Goal: Task Accomplishment & Management: Use online tool/utility

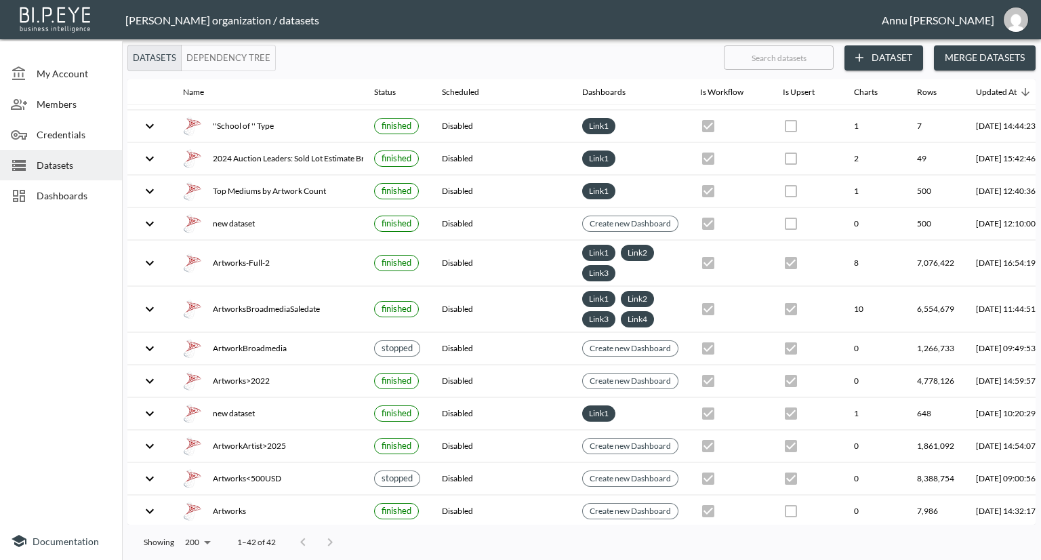
scroll to position [969, 0]
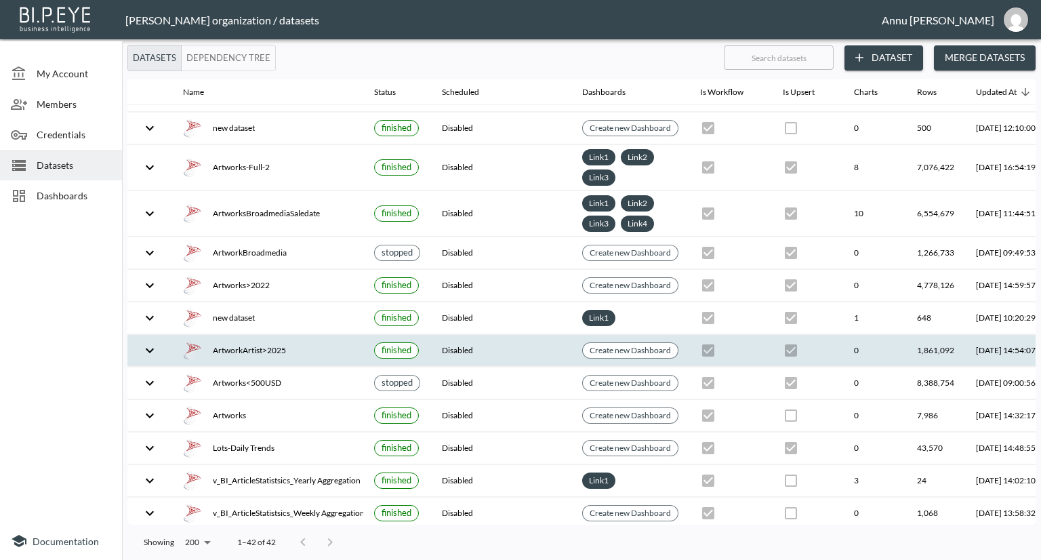
click at [238, 341] on div "ArtworkArtist>2025" at bounding box center [267, 350] width 169 height 19
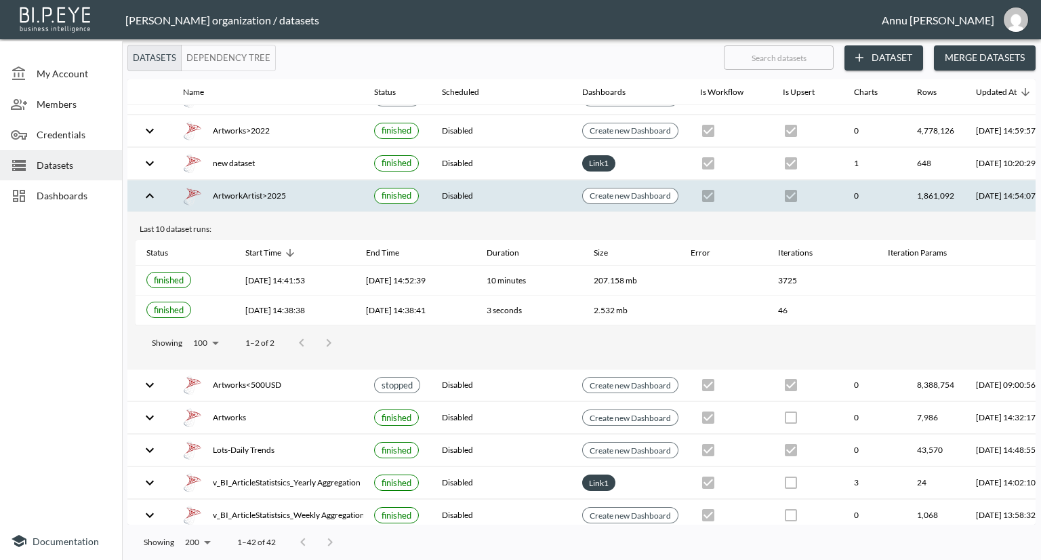
scroll to position [1126, 0]
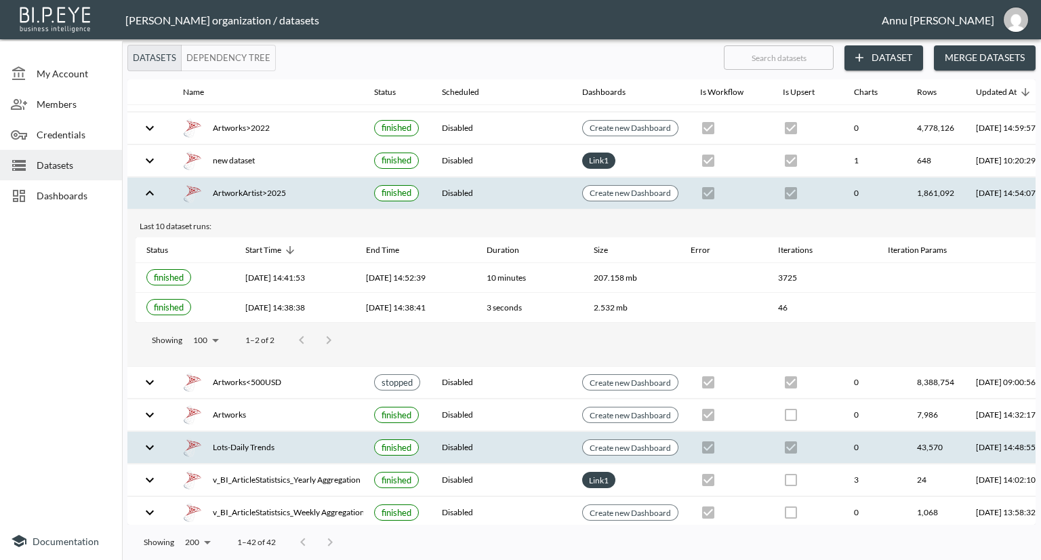
click at [248, 445] on div "Lots-Daily Trends" at bounding box center [267, 447] width 169 height 19
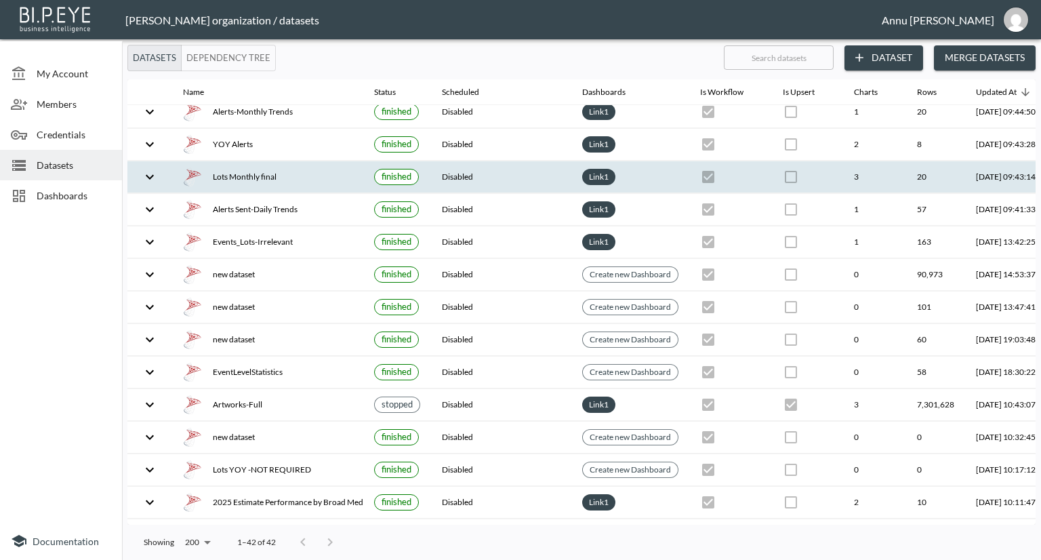
scroll to position [201, 0]
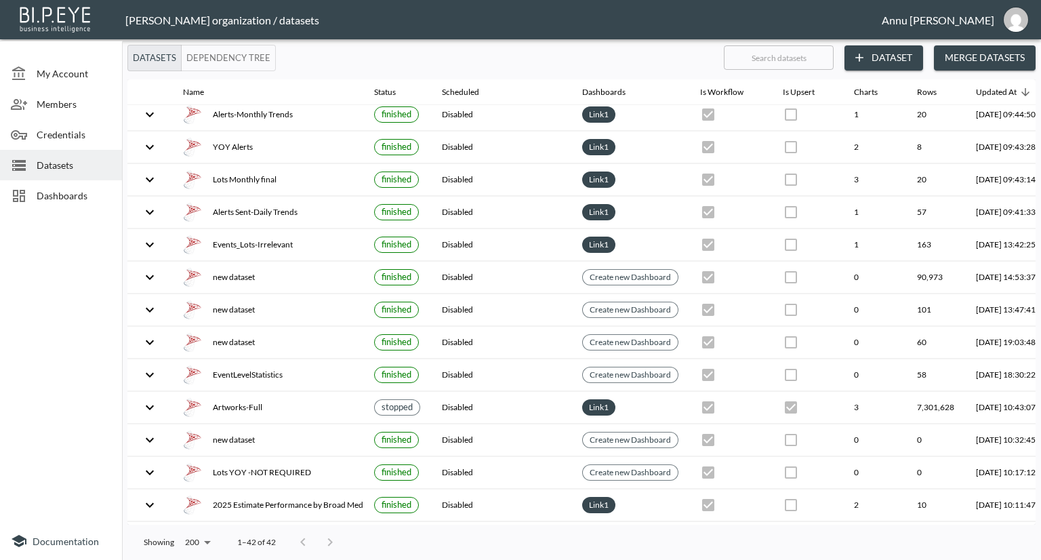
click at [83, 192] on span "Dashboards" at bounding box center [74, 195] width 75 height 14
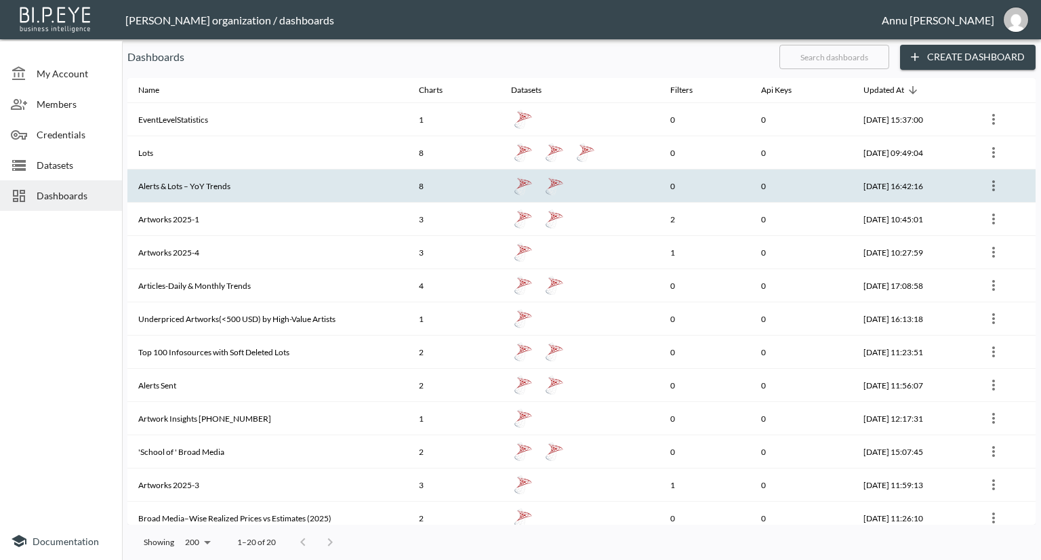
click at [194, 184] on th "Alerts & Lots – YoY Trends" at bounding box center [267, 185] width 281 height 33
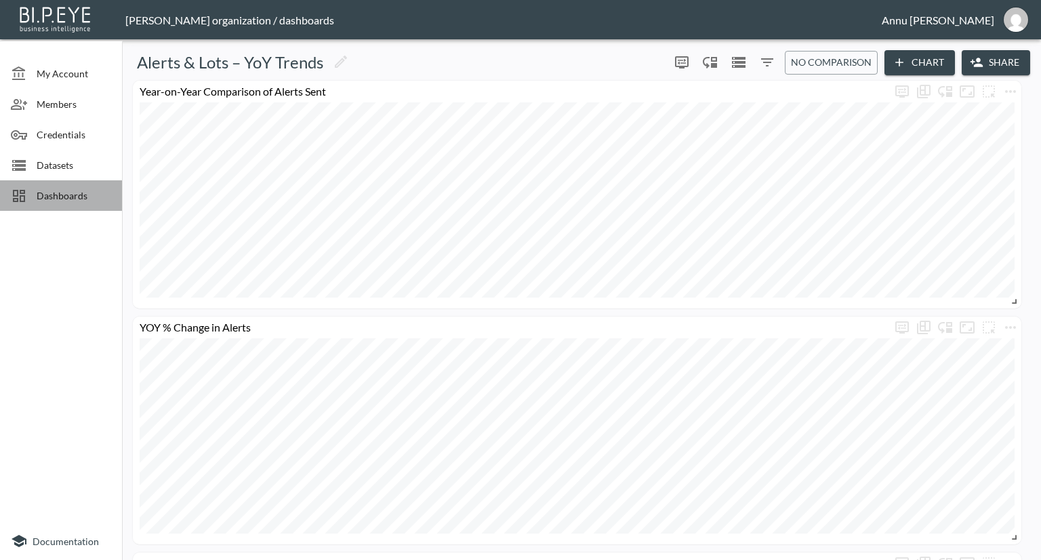
click at [77, 188] on div "Dashboards" at bounding box center [61, 195] width 122 height 31
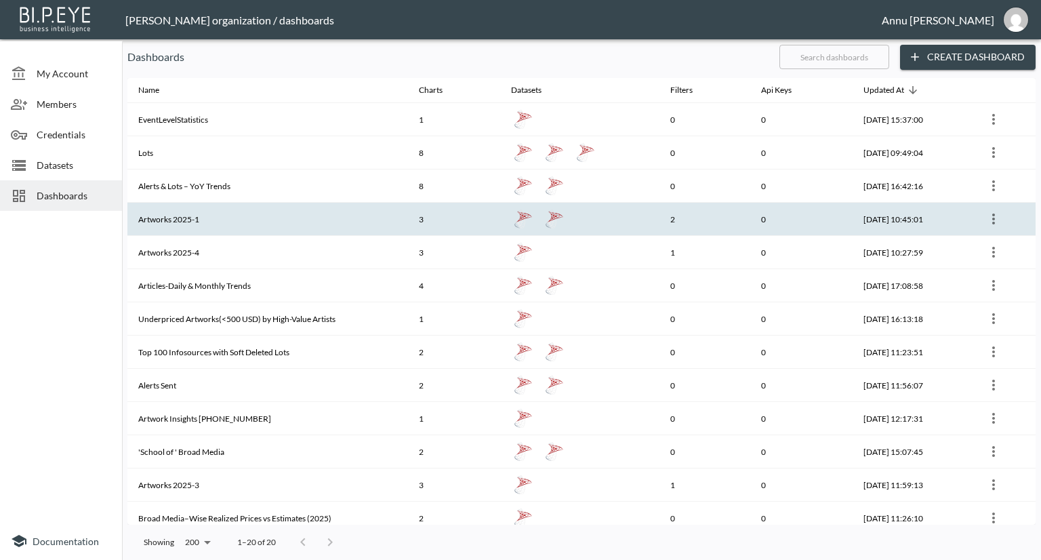
click at [182, 219] on th "Artworks 2025-1" at bounding box center [267, 219] width 281 height 33
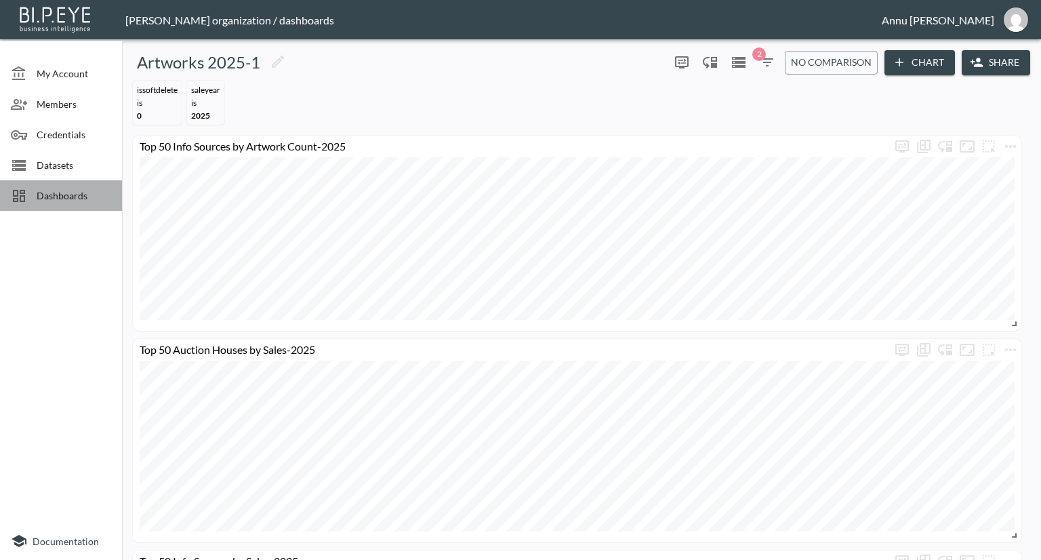
click at [70, 184] on div "Dashboards" at bounding box center [61, 195] width 122 height 31
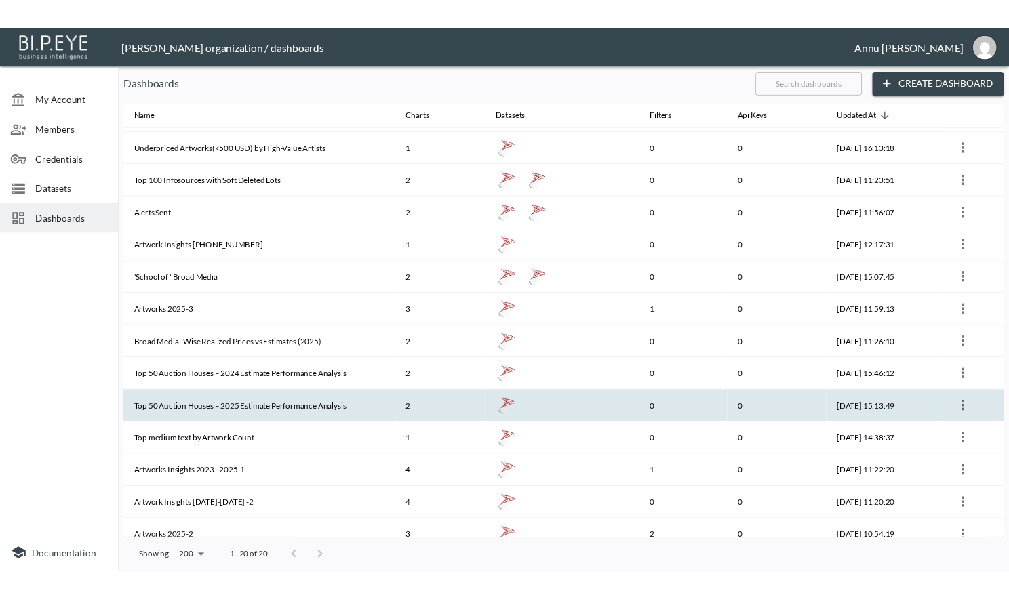
scroll to position [241, 0]
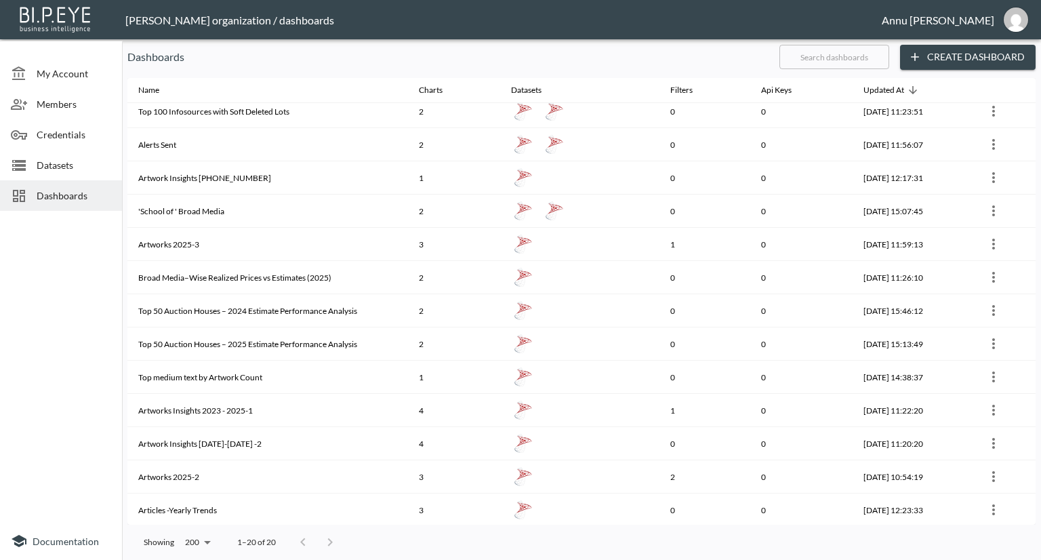
click at [51, 165] on span "Datasets" at bounding box center [74, 165] width 75 height 14
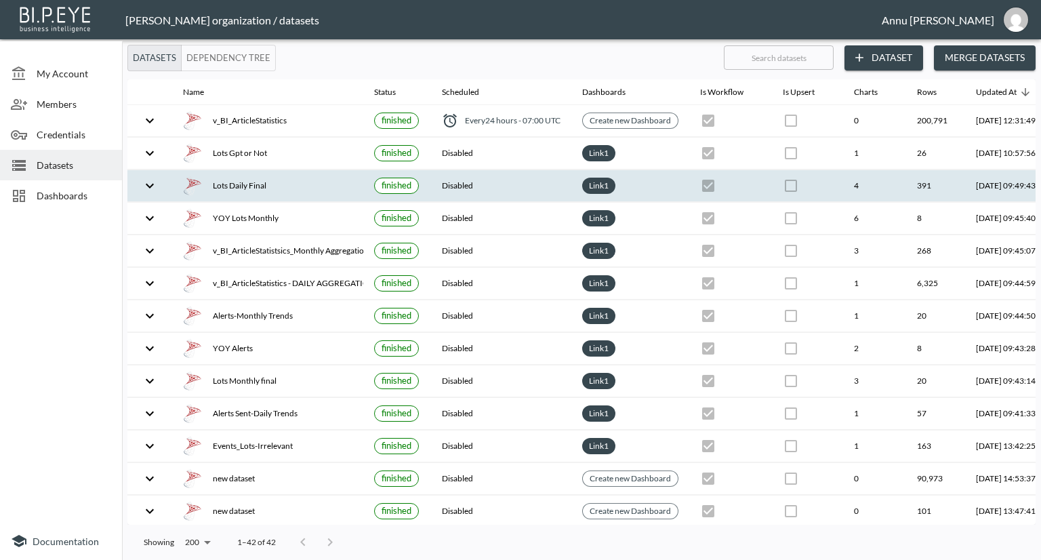
click at [262, 192] on div "Lots Daily Final" at bounding box center [267, 185] width 169 height 19
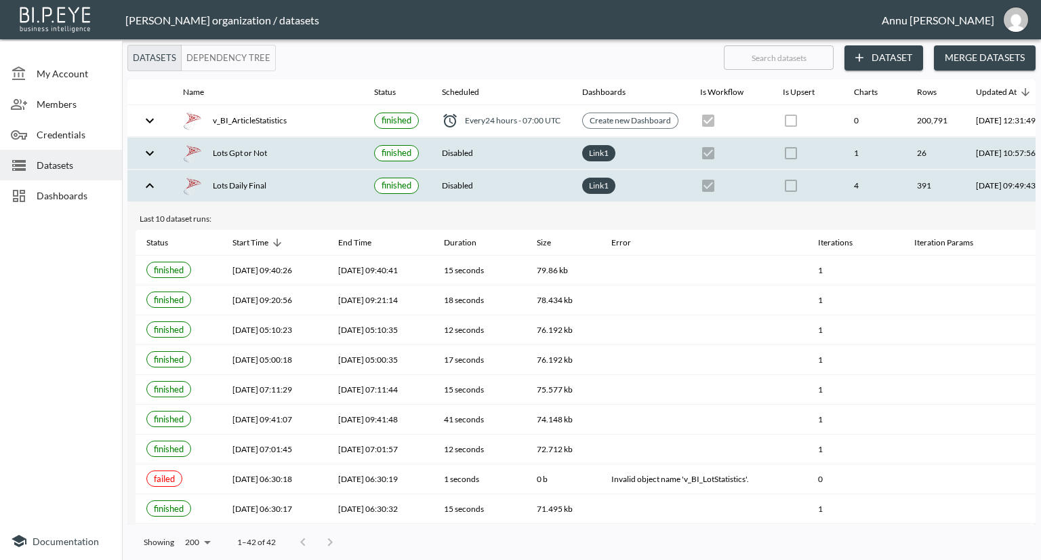
click at [278, 146] on div "Lots Gpt or Not" at bounding box center [267, 153] width 169 height 19
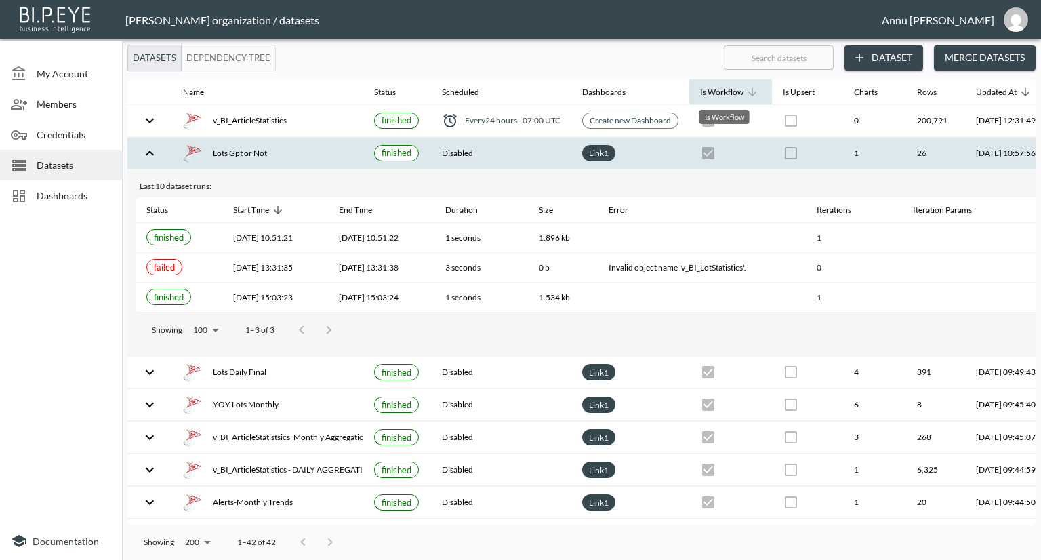
click at [727, 89] on div "Is Workflow" at bounding box center [721, 92] width 43 height 16
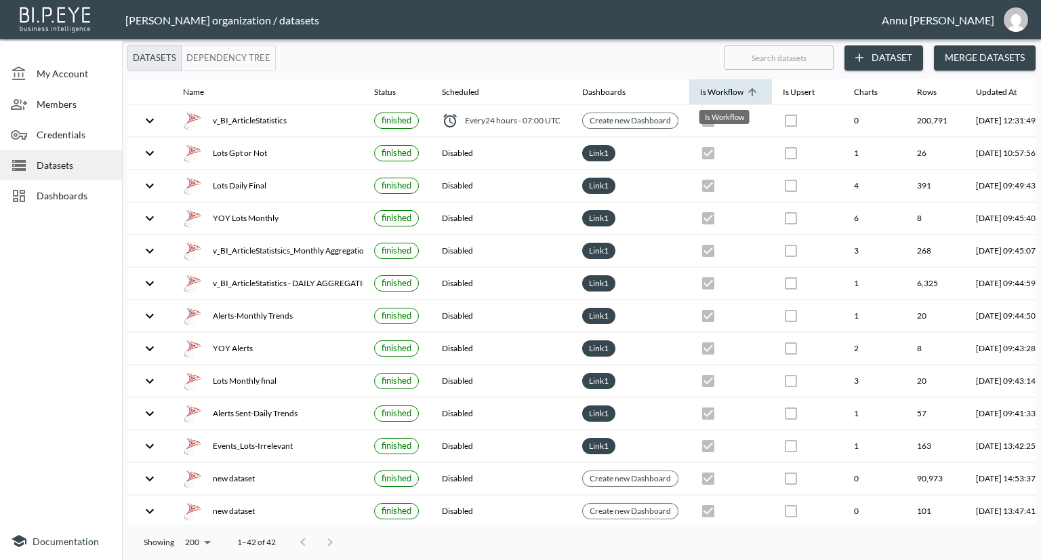
click at [727, 89] on div "Is Workflow" at bounding box center [721, 92] width 43 height 16
checkbox input "true"
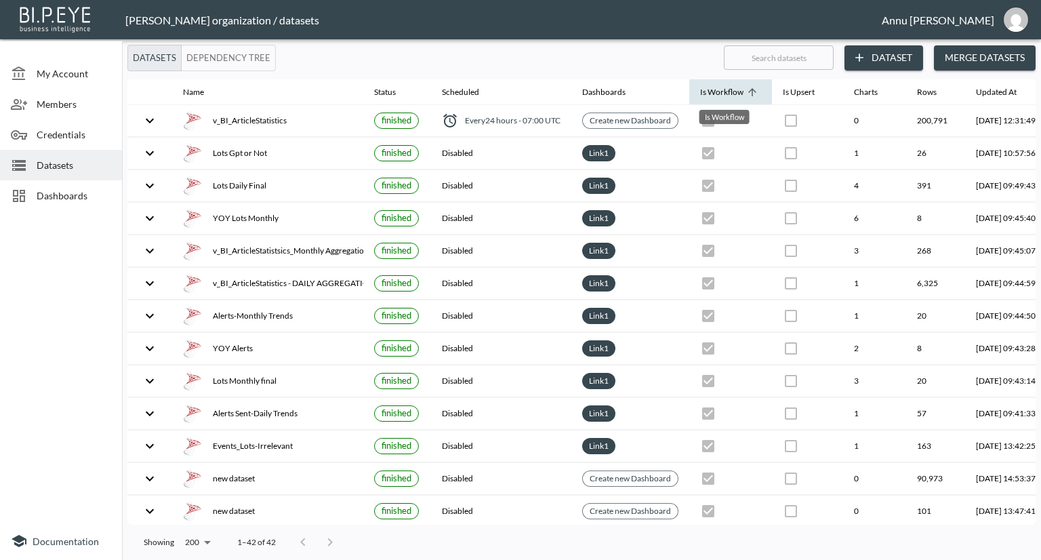
checkbox input "true"
checkbox input "false"
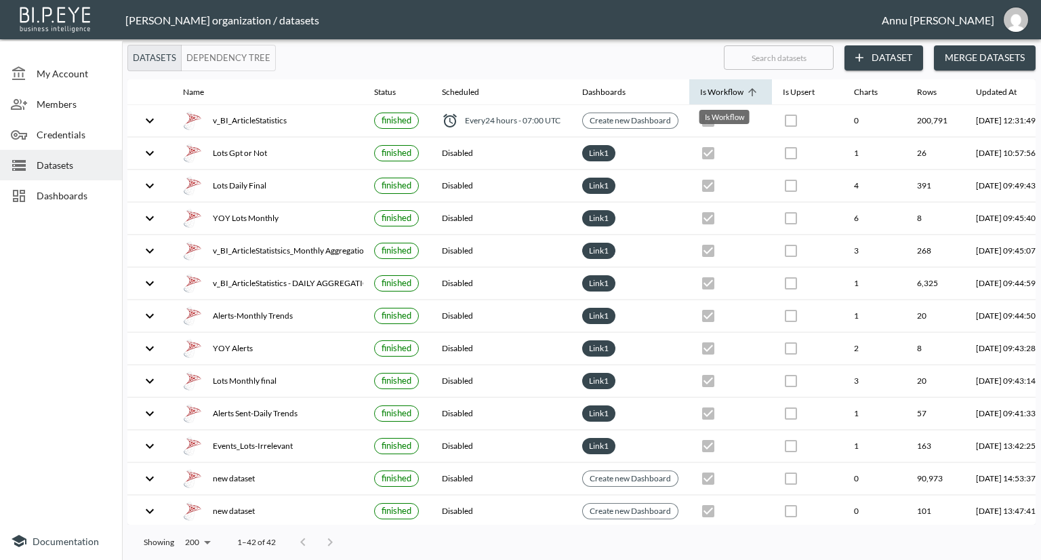
checkbox input "true"
checkbox input "false"
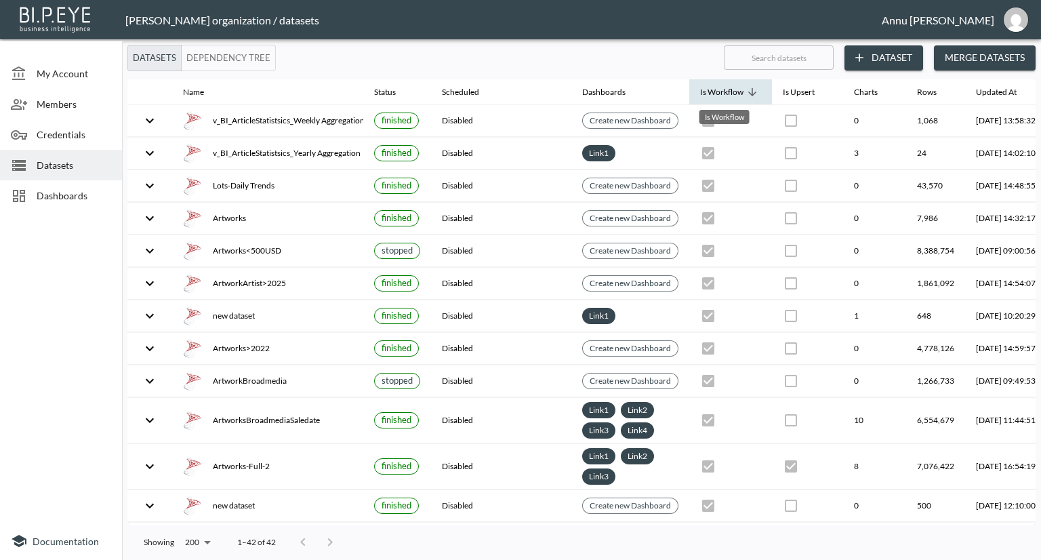
click at [727, 89] on div "Is Workflow" at bounding box center [721, 92] width 43 height 16
checkbox input "false"
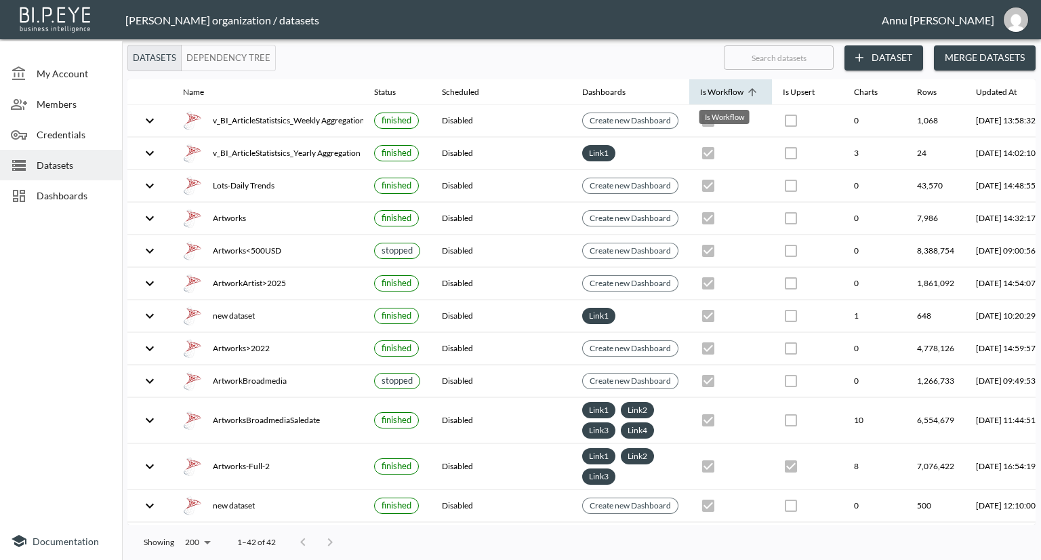
checkbox input "false"
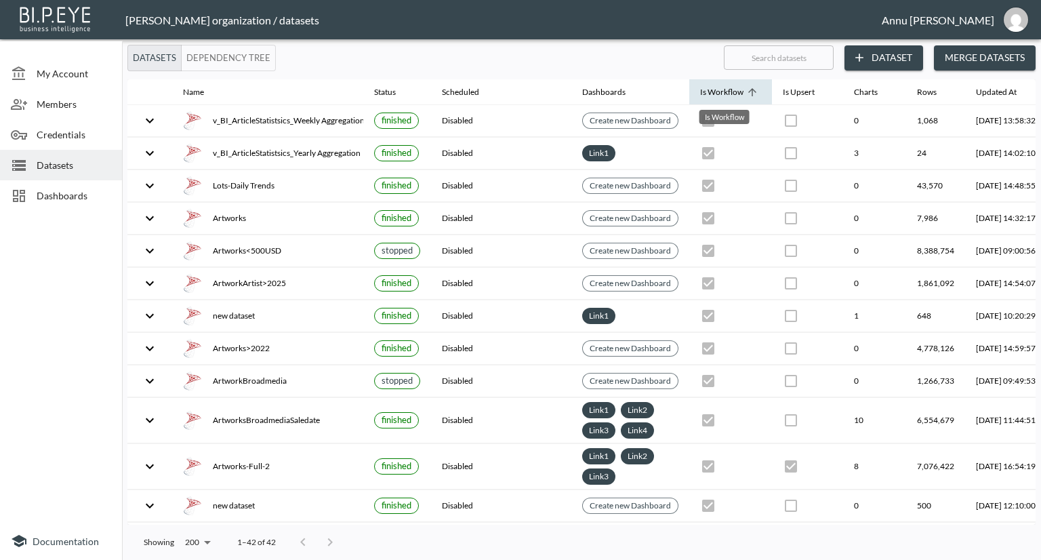
checkbox input "true"
checkbox input "false"
checkbox input "true"
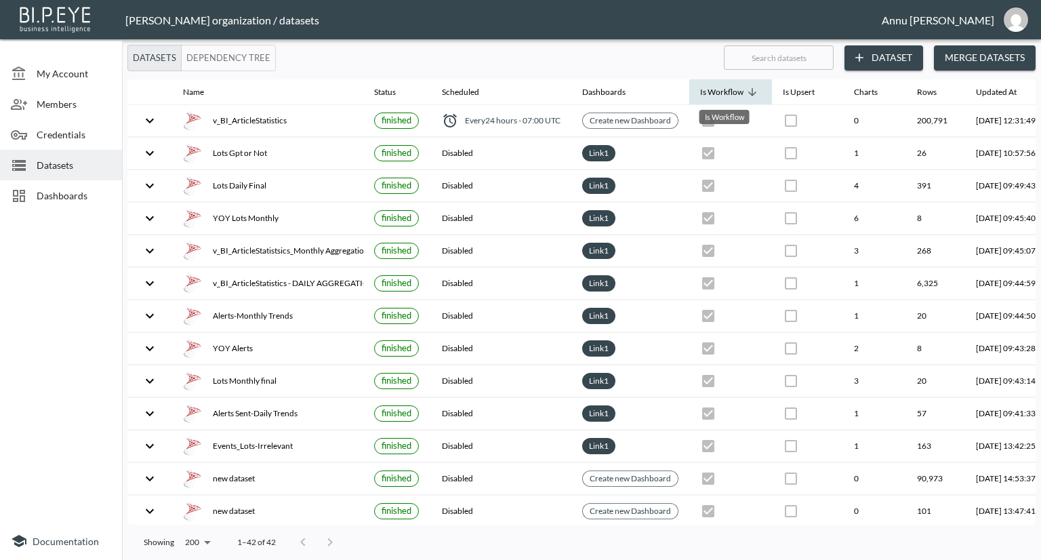
click at [727, 89] on div "Is Workflow" at bounding box center [721, 92] width 43 height 16
checkbox input "true"
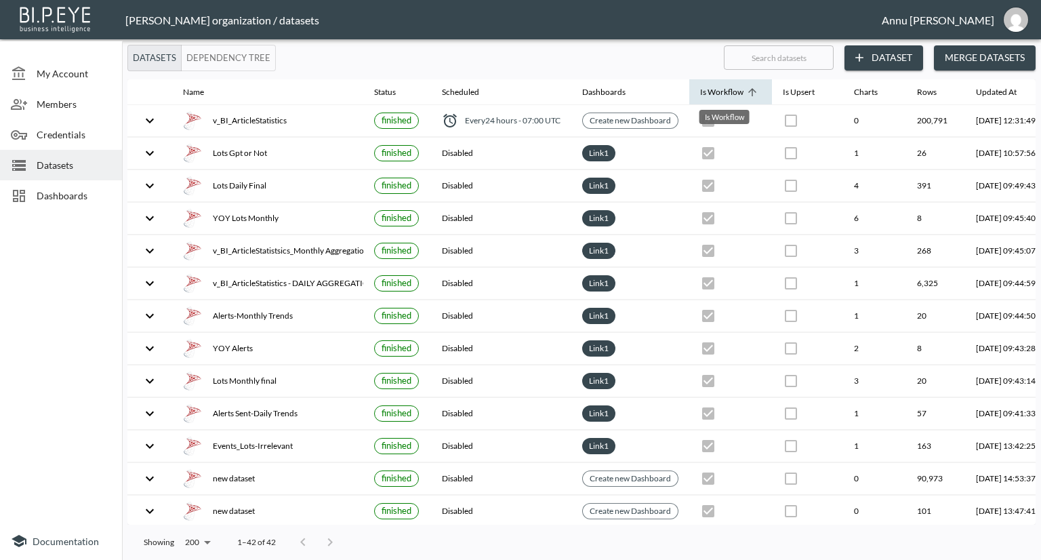
checkbox input "true"
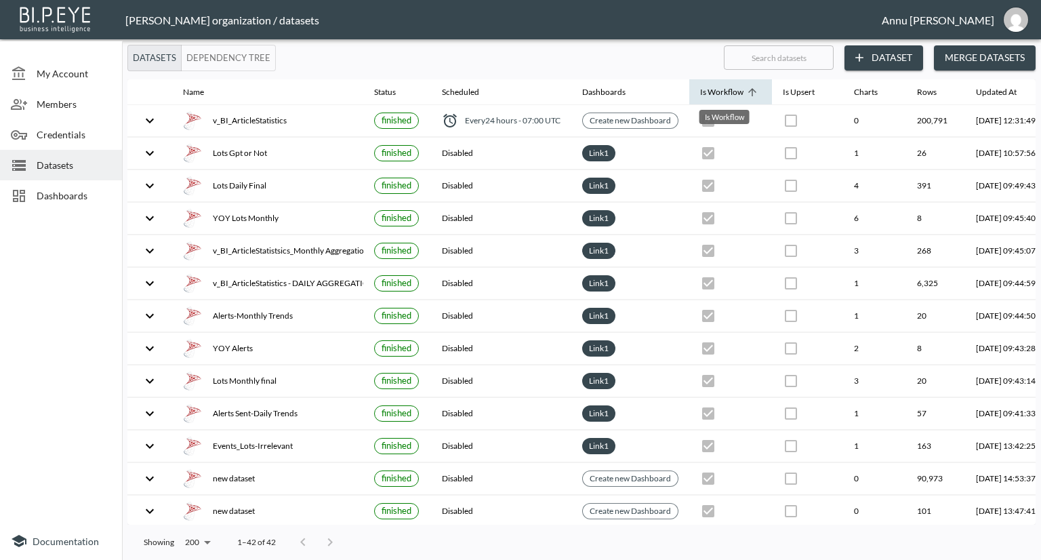
checkbox input "false"
checkbox input "true"
checkbox input "false"
